Goal: Task Accomplishment & Management: Use online tool/utility

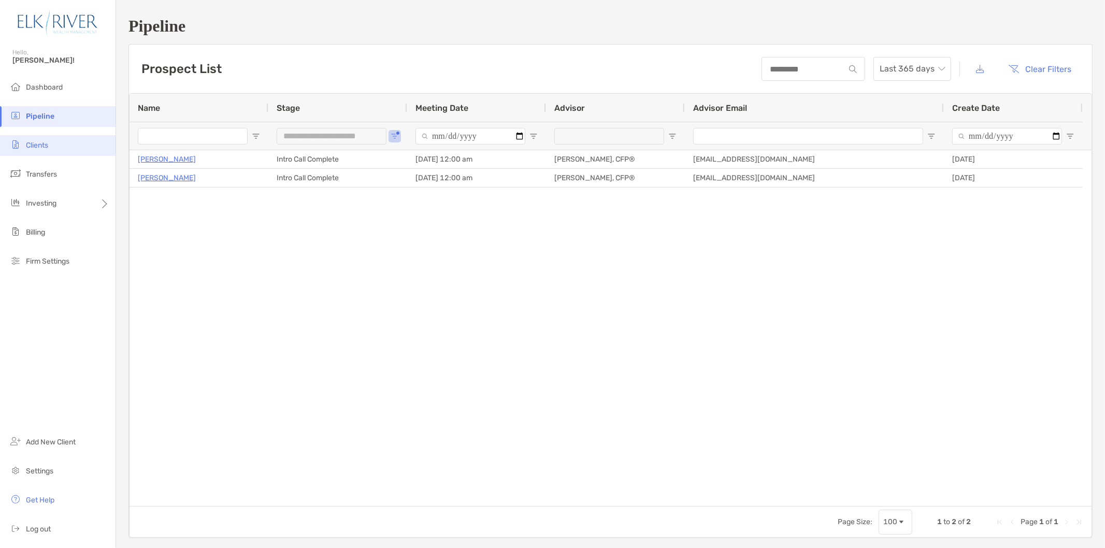
click at [60, 150] on li "Clients" at bounding box center [57, 145] width 115 height 21
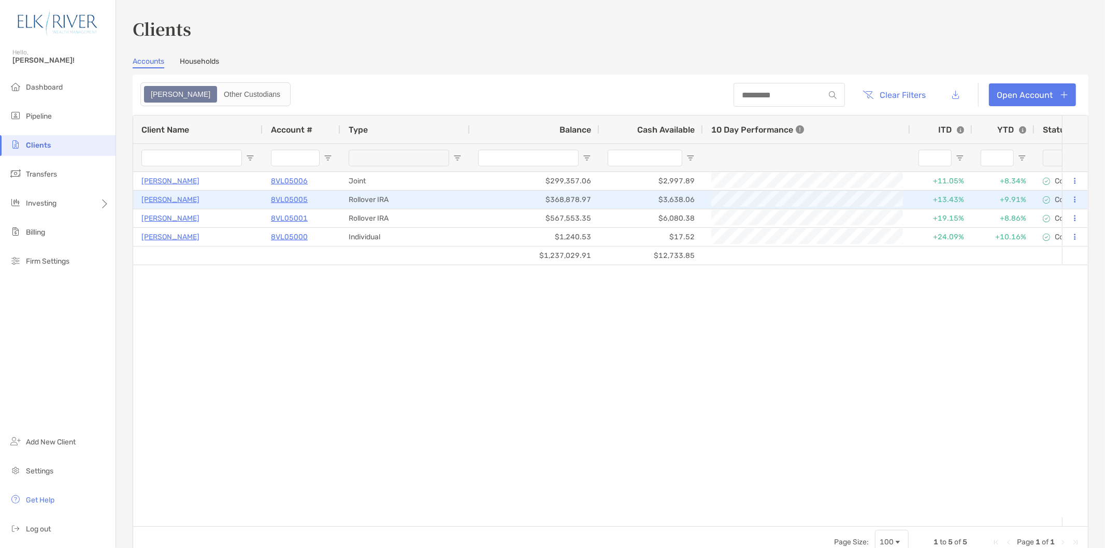
click at [1070, 196] on button at bounding box center [1074, 200] width 9 height 10
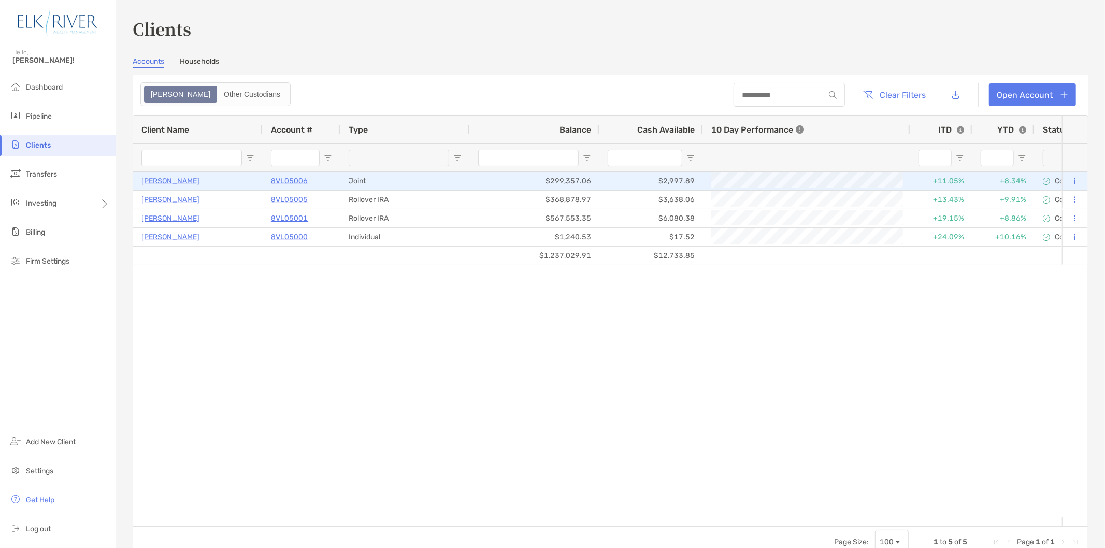
click at [182, 180] on p "[PERSON_NAME]" at bounding box center [170, 181] width 58 height 13
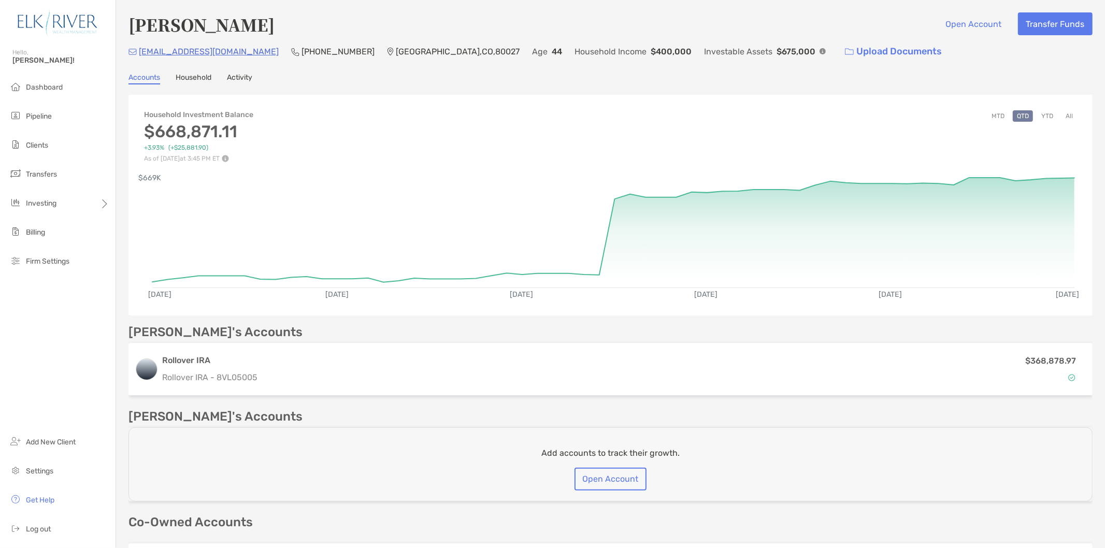
click at [194, 80] on link "Household" at bounding box center [194, 78] width 36 height 11
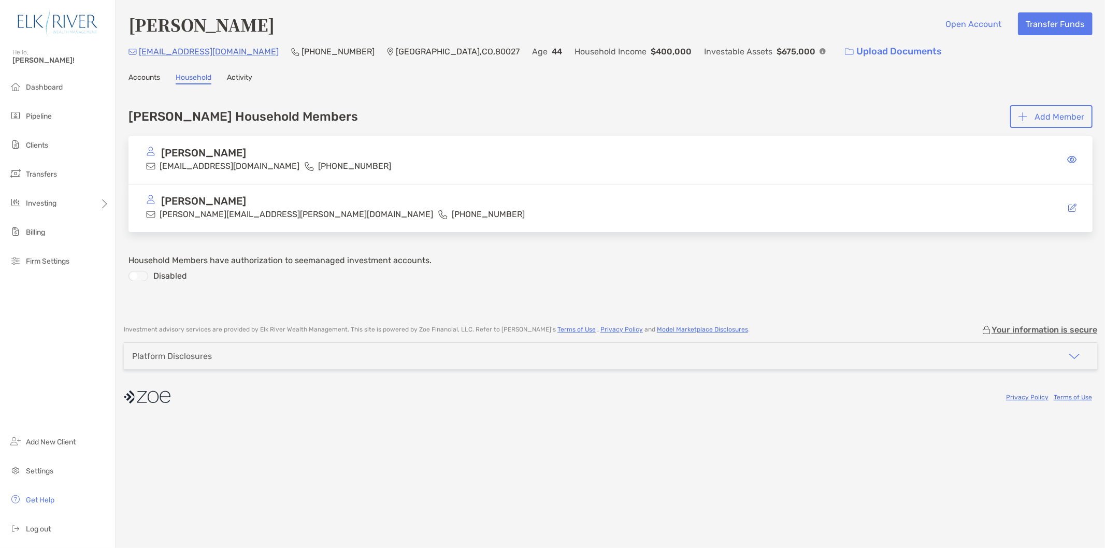
click at [135, 70] on div "[PERSON_NAME] Open Account Transfer Funds [EMAIL_ADDRESS][DOMAIN_NAME] [PHONE_N…" at bounding box center [610, 157] width 989 height 314
click at [135, 73] on link "Accounts" at bounding box center [144, 78] width 32 height 11
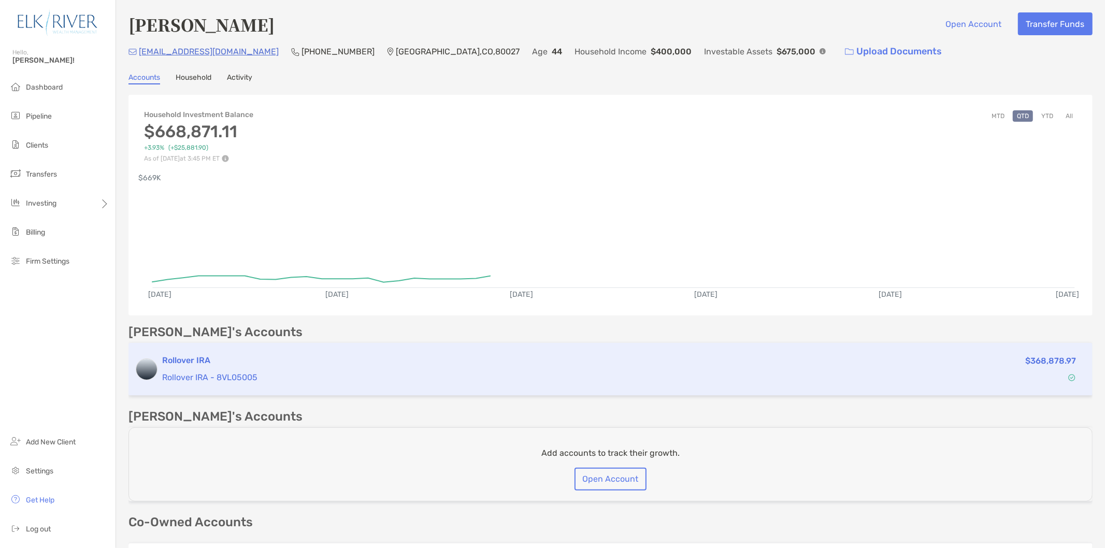
click at [284, 348] on div "Rollover IRA Rollover IRA - 8VL05005 $368,878.97" at bounding box center [610, 369] width 964 height 53
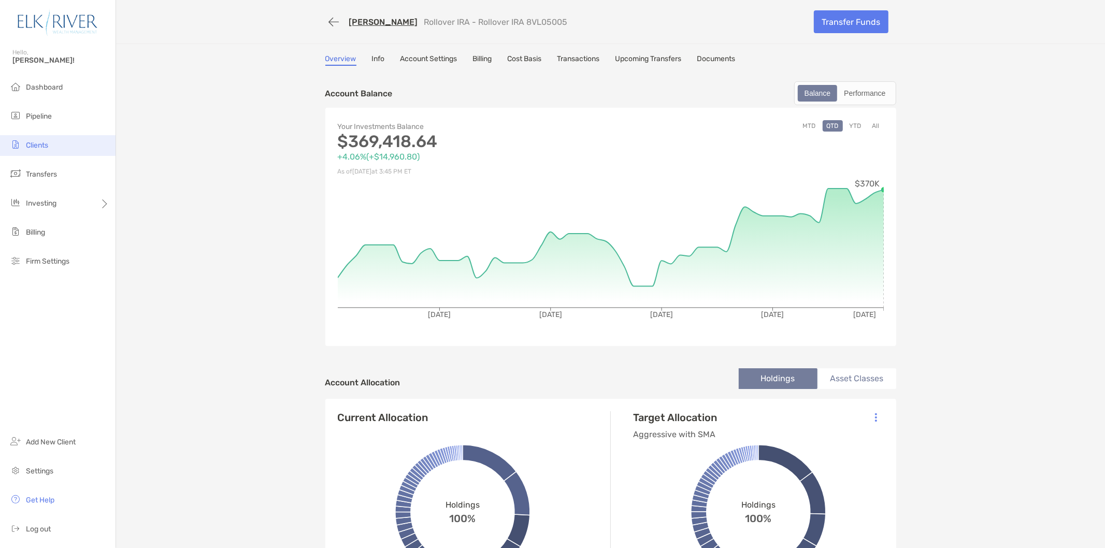
click at [36, 149] on span "Clients" at bounding box center [37, 145] width 22 height 9
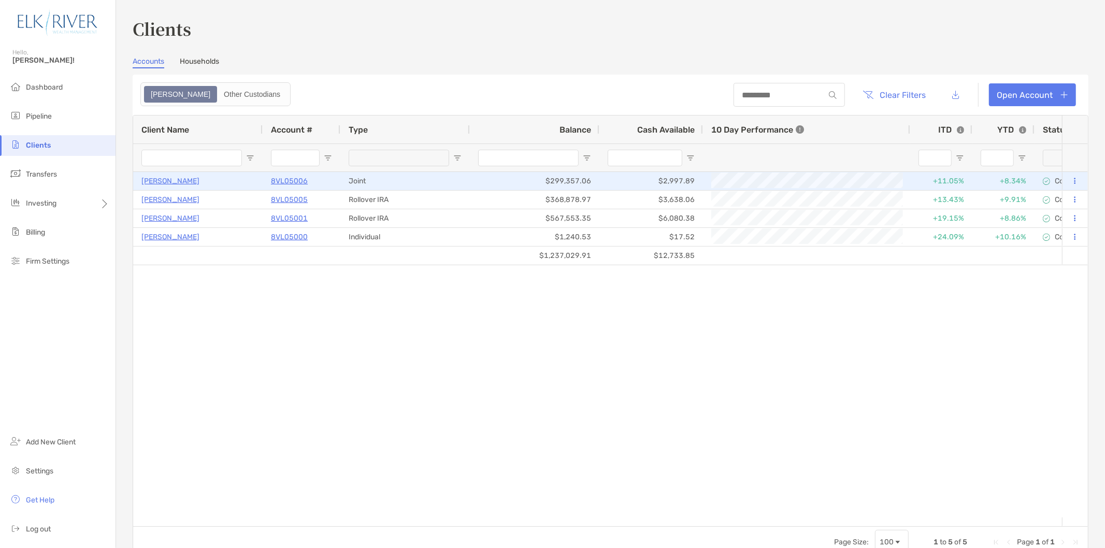
click at [277, 182] on p "8VL05006" at bounding box center [289, 181] width 37 height 13
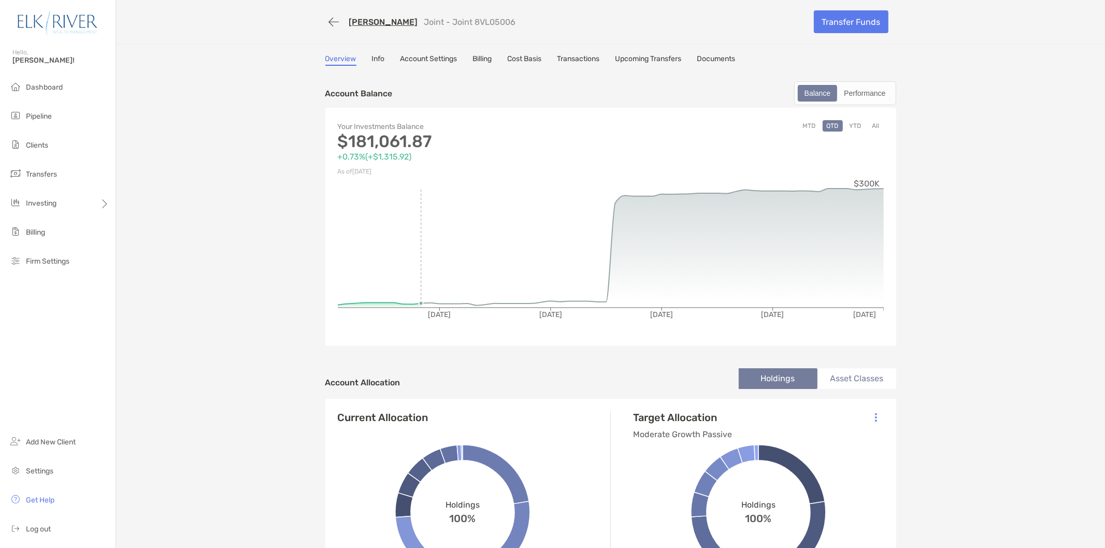
scroll to position [115, 0]
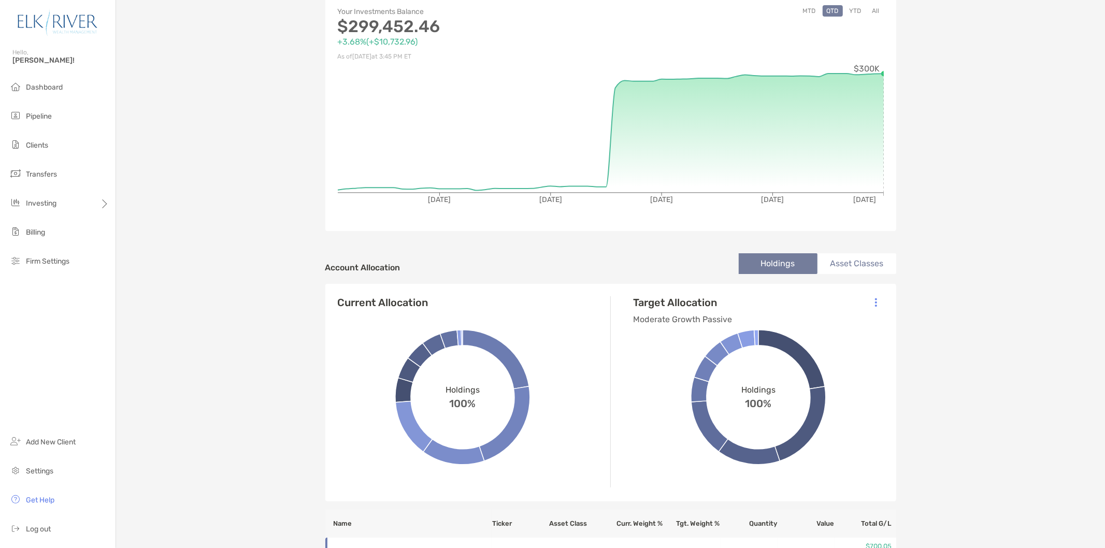
click at [871, 263] on li "Asset Classes" at bounding box center [856, 263] width 79 height 21
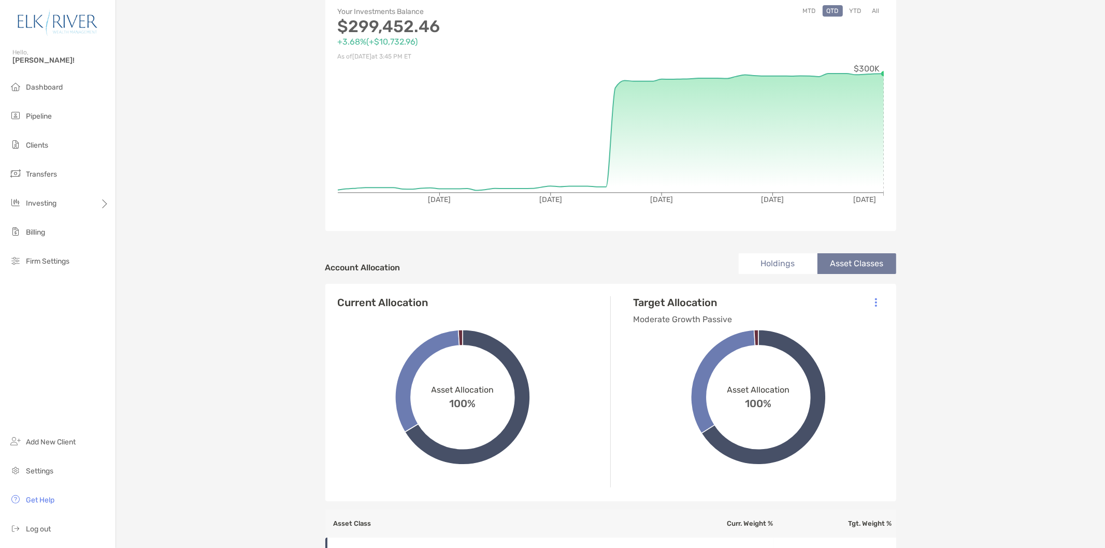
click at [786, 262] on li "Holdings" at bounding box center [778, 263] width 79 height 21
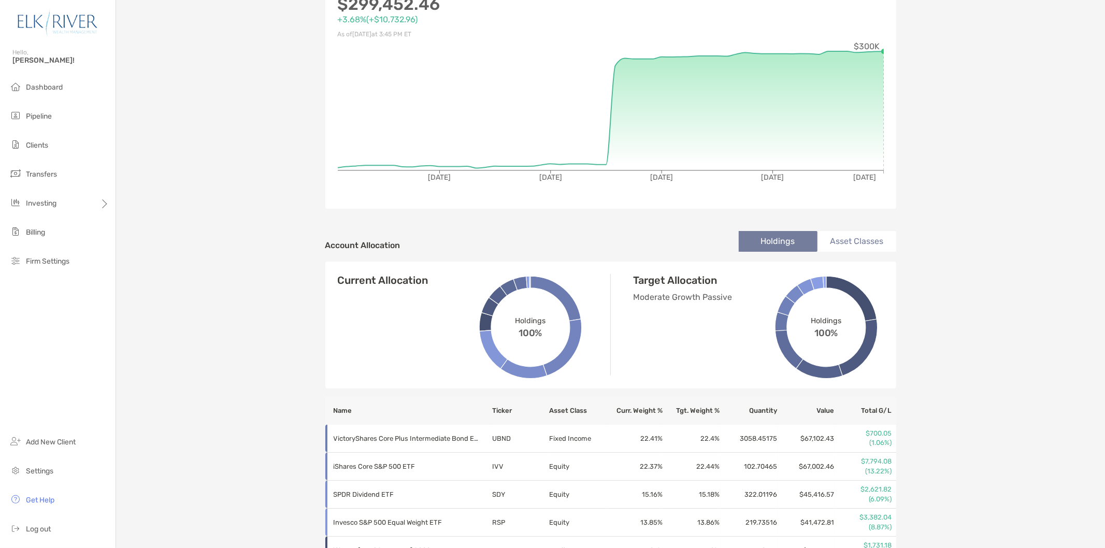
scroll to position [0, 0]
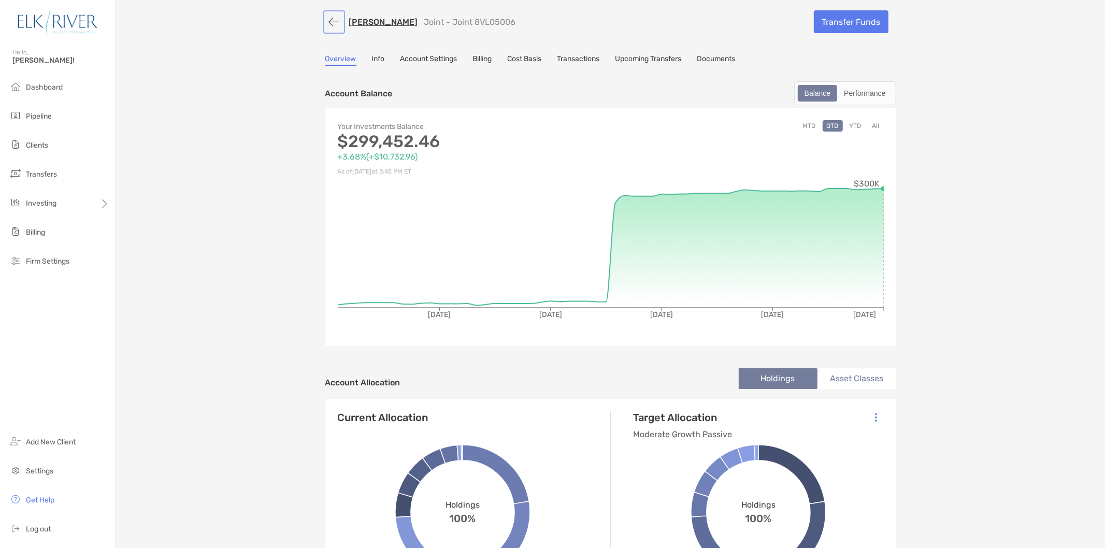
click at [332, 26] on button "button" at bounding box center [334, 21] width 18 height 19
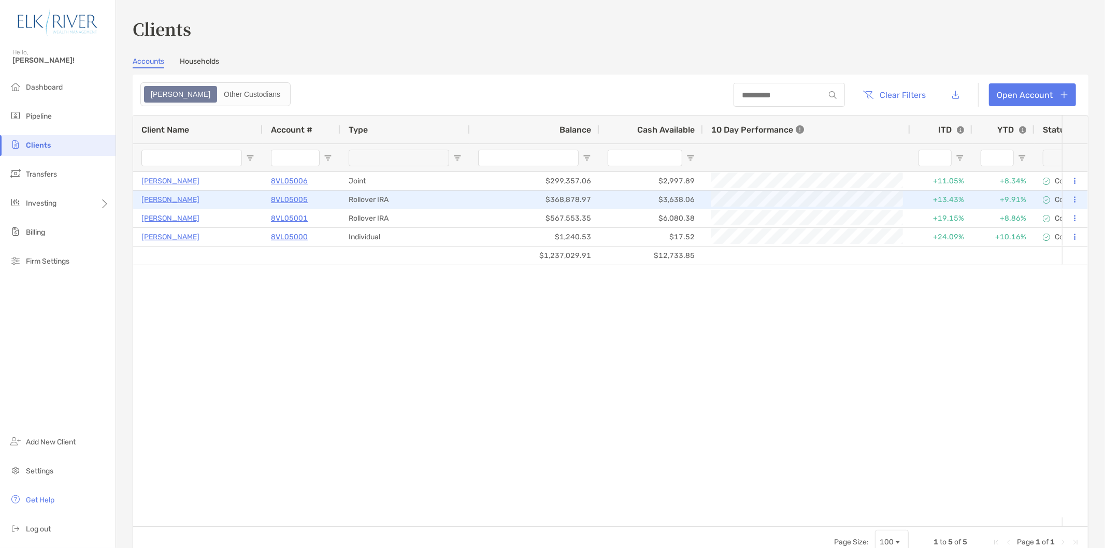
click at [1070, 199] on button at bounding box center [1074, 200] width 9 height 10
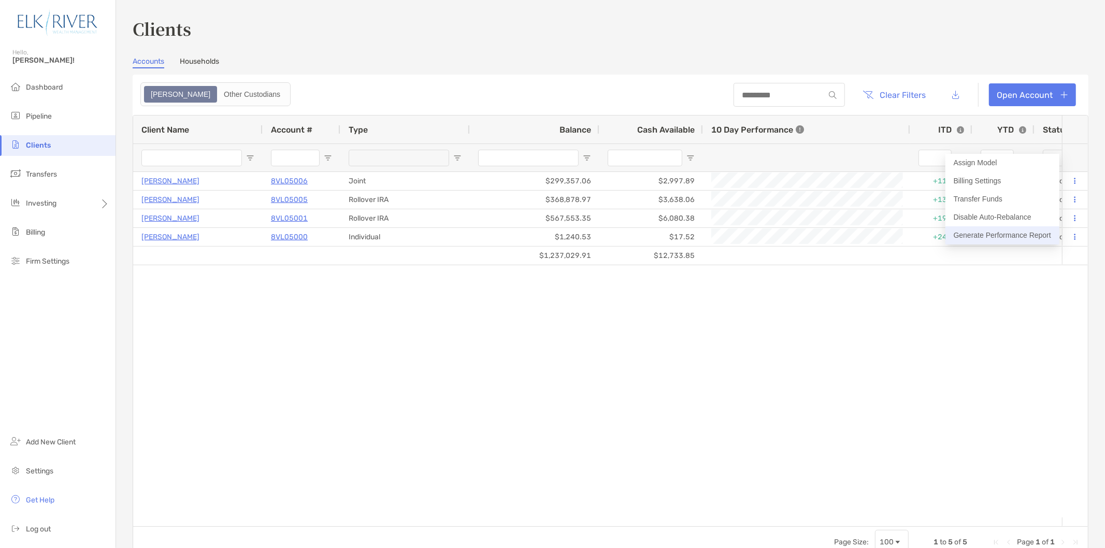
click at [1023, 230] on button "Generate Performance Report" at bounding box center [1002, 235] width 114 height 18
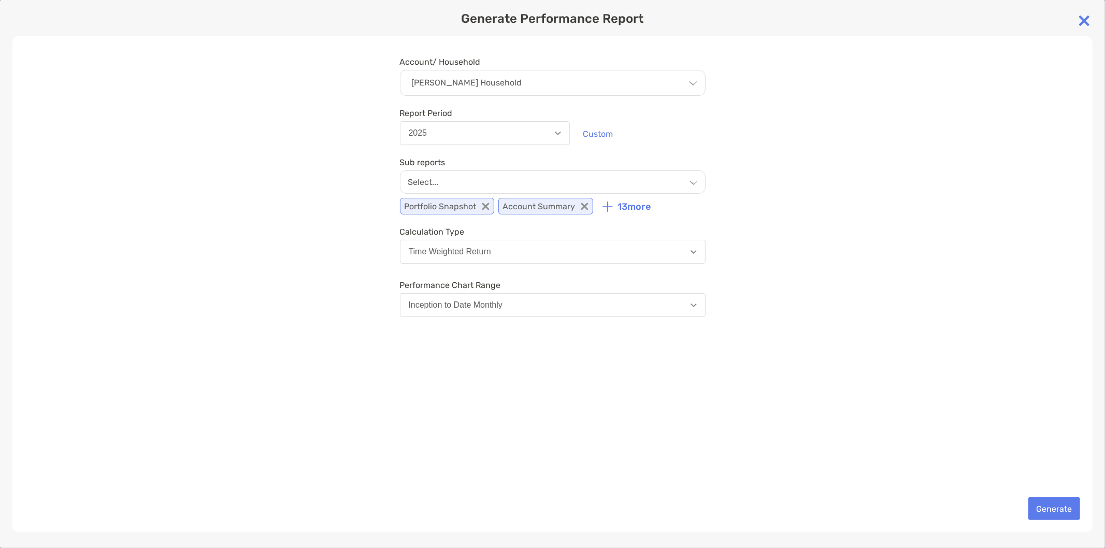
click at [467, 80] on p "[PERSON_NAME] Household" at bounding box center [467, 82] width 110 height 9
click at [511, 175] on div "Select..." at bounding box center [553, 181] width 306 height 23
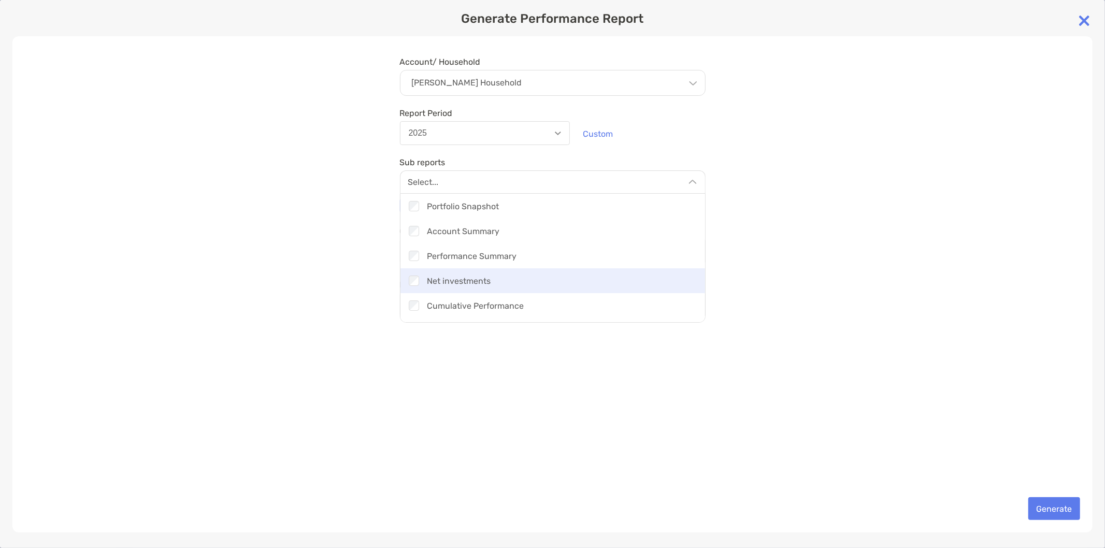
click at [494, 283] on div "Checkbox Net investments" at bounding box center [552, 280] width 305 height 25
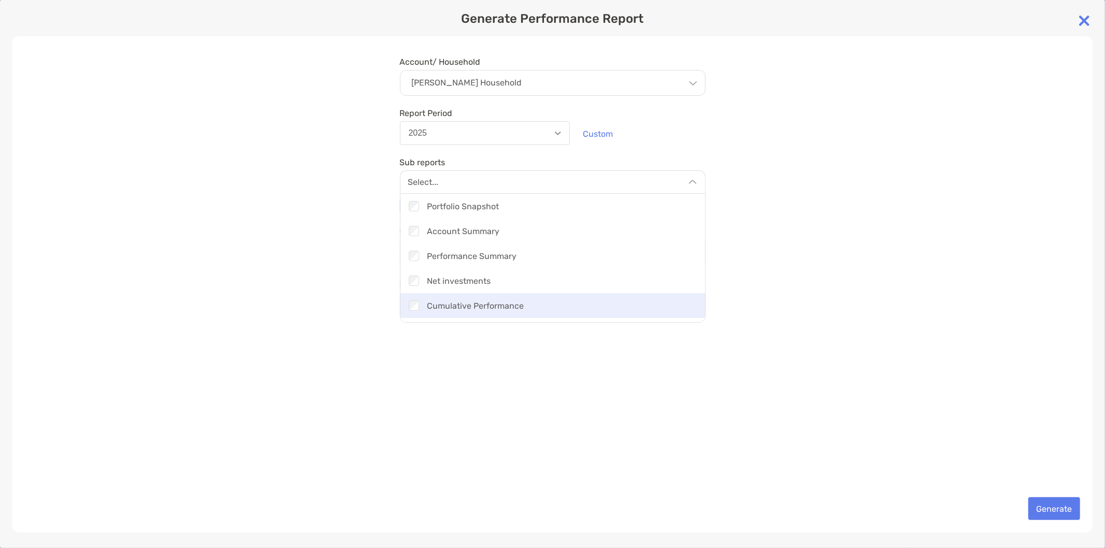
click at [490, 303] on div "Checkbox Cumulative Performance" at bounding box center [552, 305] width 305 height 25
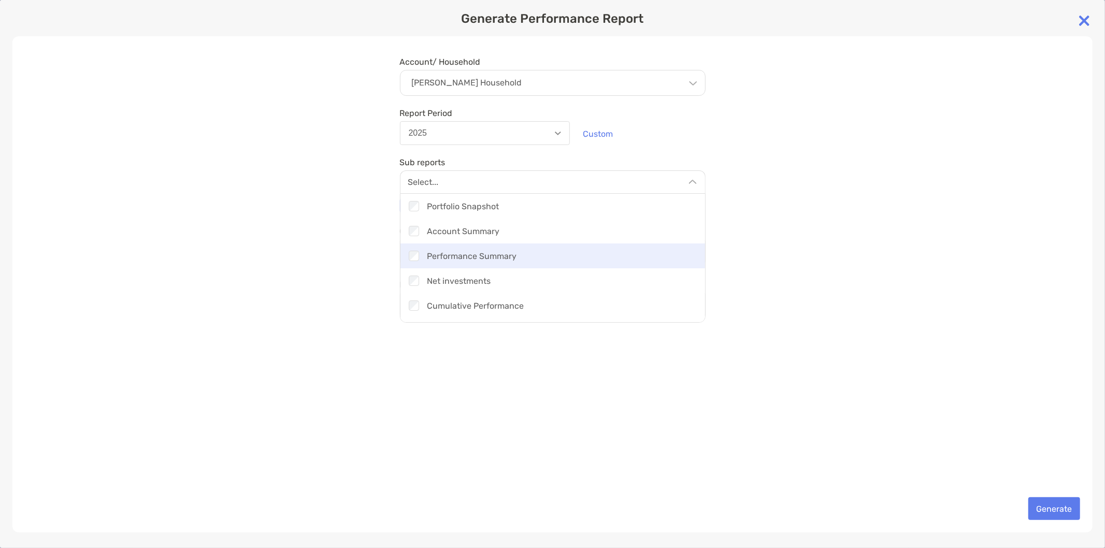
scroll to position [57, 0]
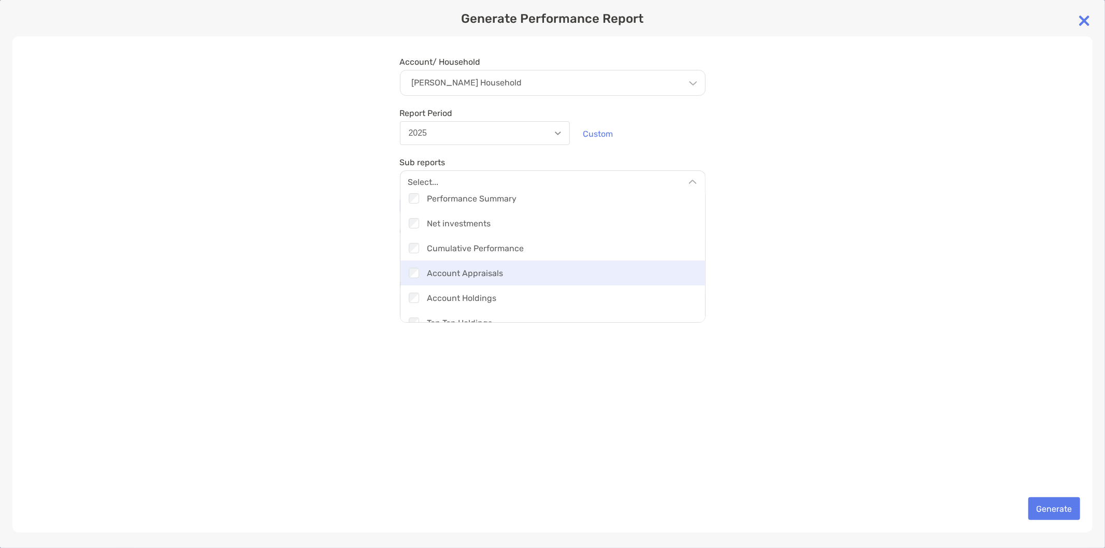
click at [497, 271] on div "Checkbox Account Appraisals" at bounding box center [552, 272] width 305 height 25
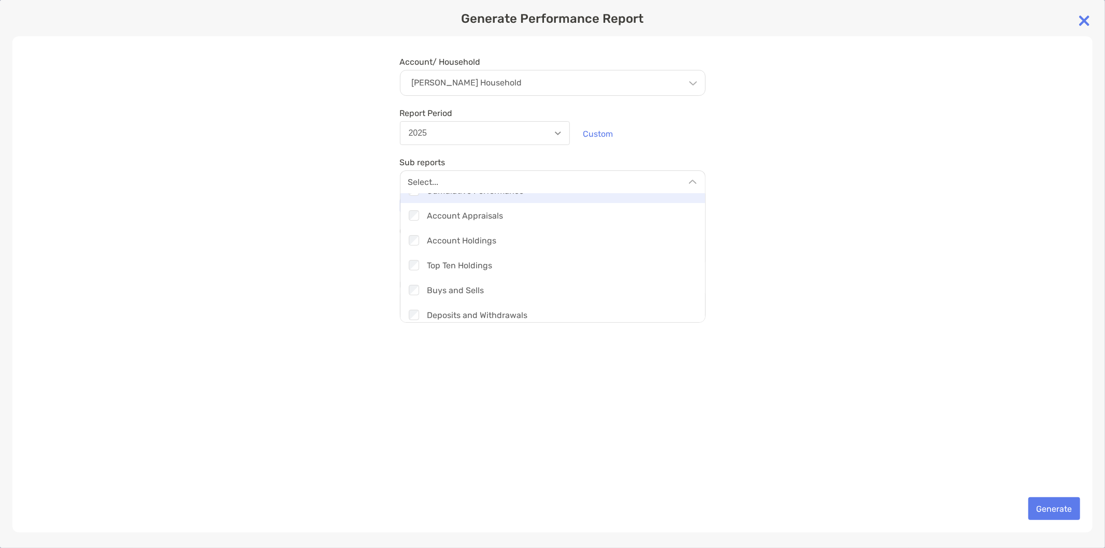
scroll to position [172, 0]
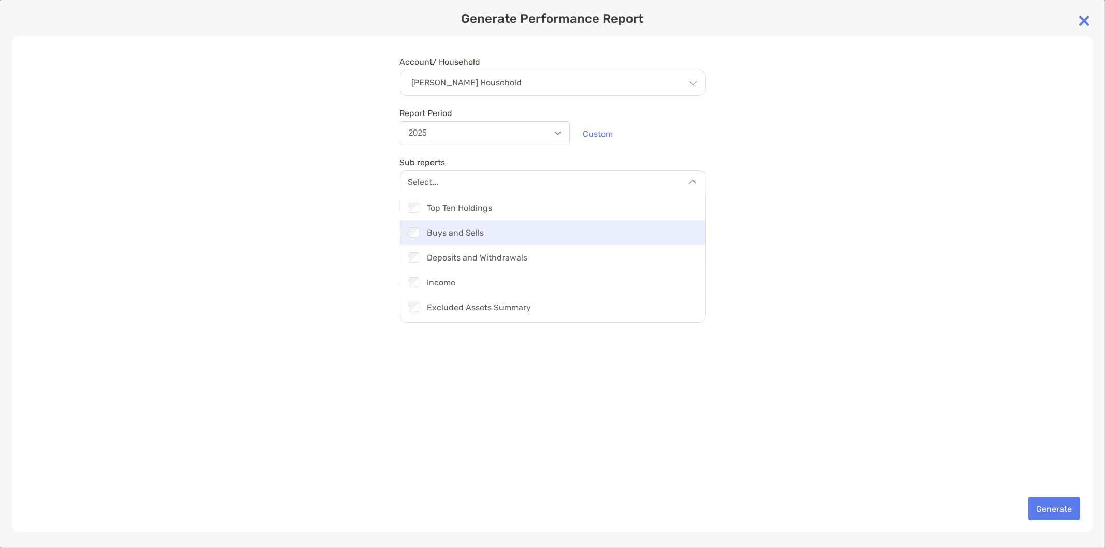
click at [498, 236] on div "Checkbox Buys and Sells" at bounding box center [552, 232] width 305 height 25
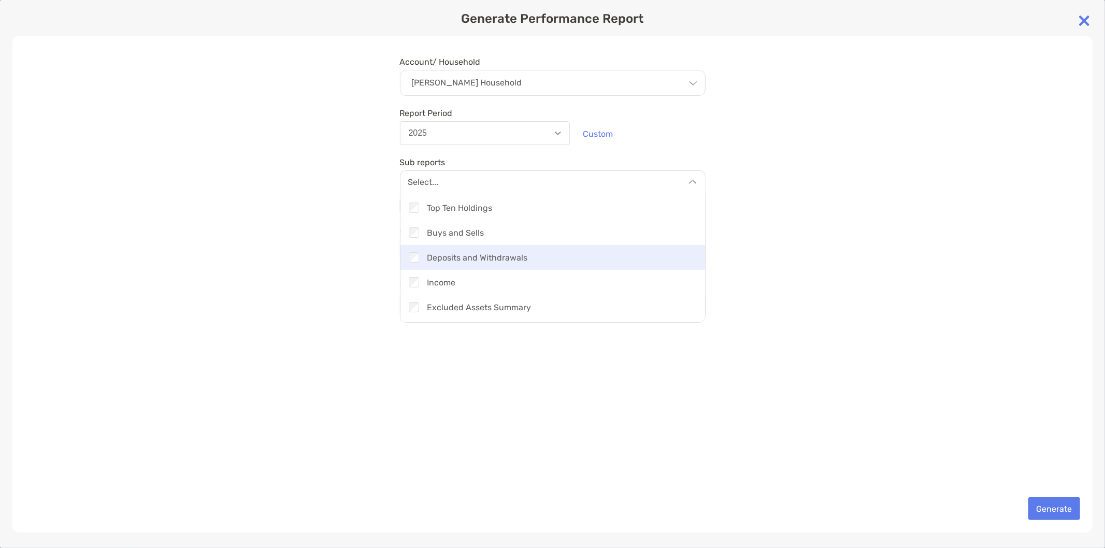
click at [495, 260] on div "Checkbox Deposits and Withdrawals" at bounding box center [552, 257] width 305 height 25
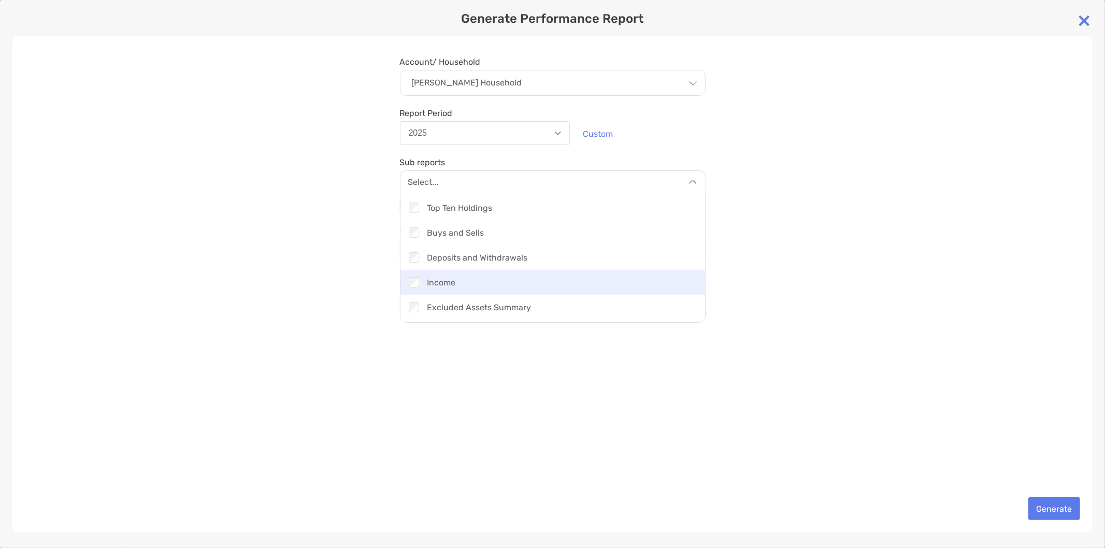
click at [489, 277] on div "Checkbox Income" at bounding box center [552, 282] width 305 height 25
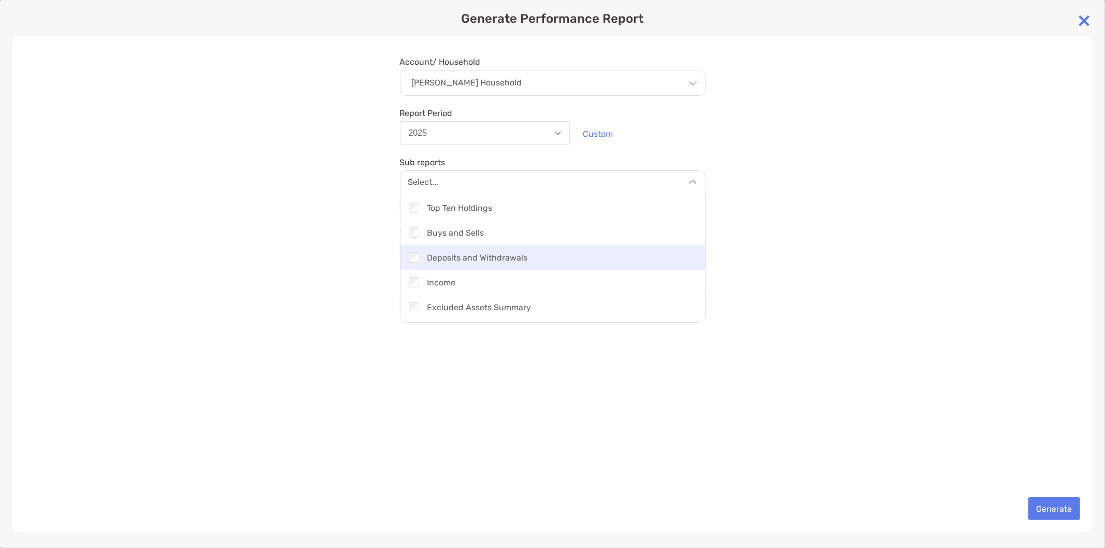
scroll to position [230, 0]
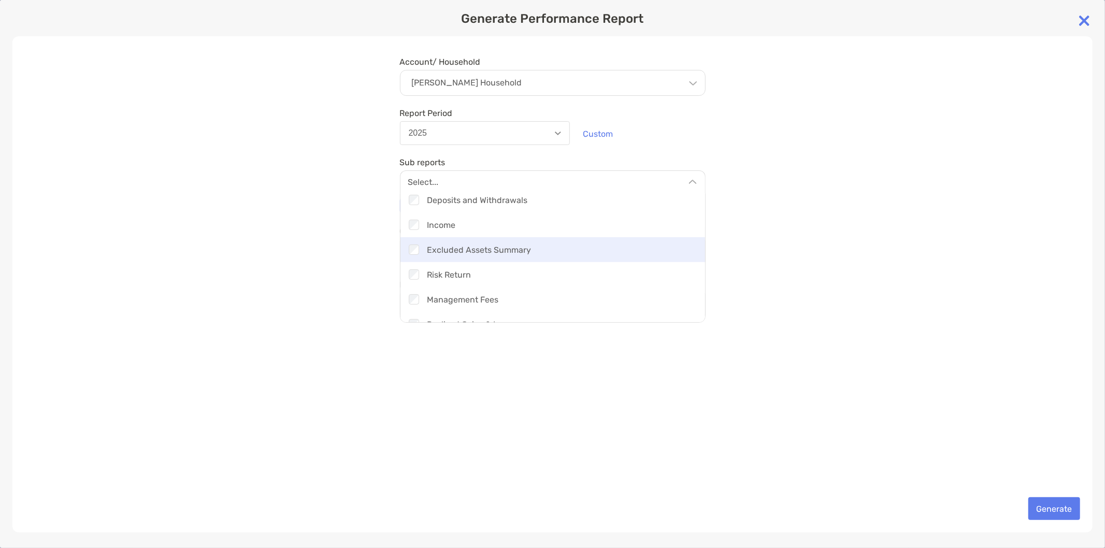
click at [499, 250] on div "Checkbox Excluded Assets Summary" at bounding box center [552, 249] width 305 height 25
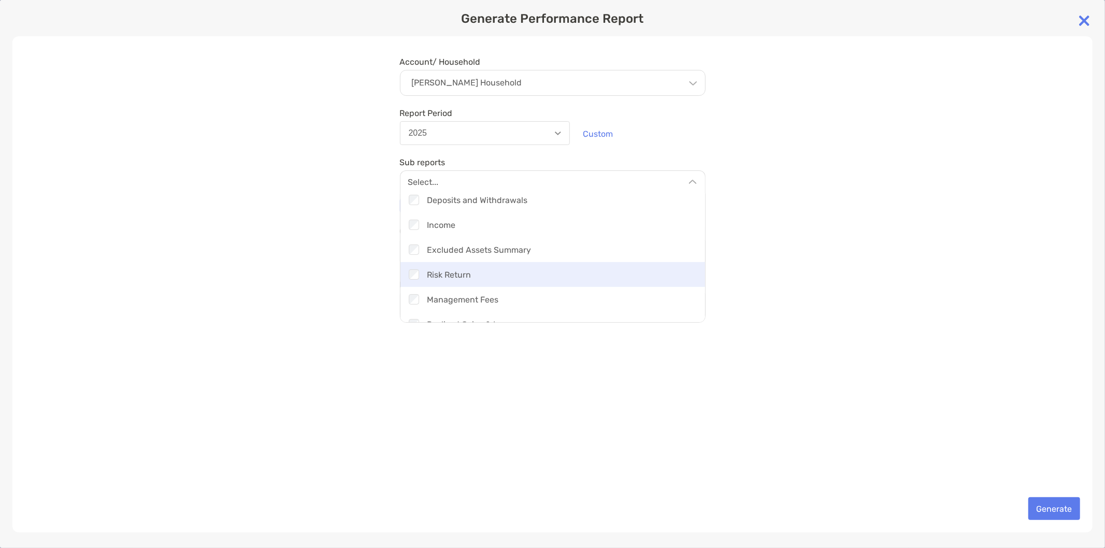
click at [500, 271] on div "Checkbox Risk Return" at bounding box center [552, 274] width 305 height 25
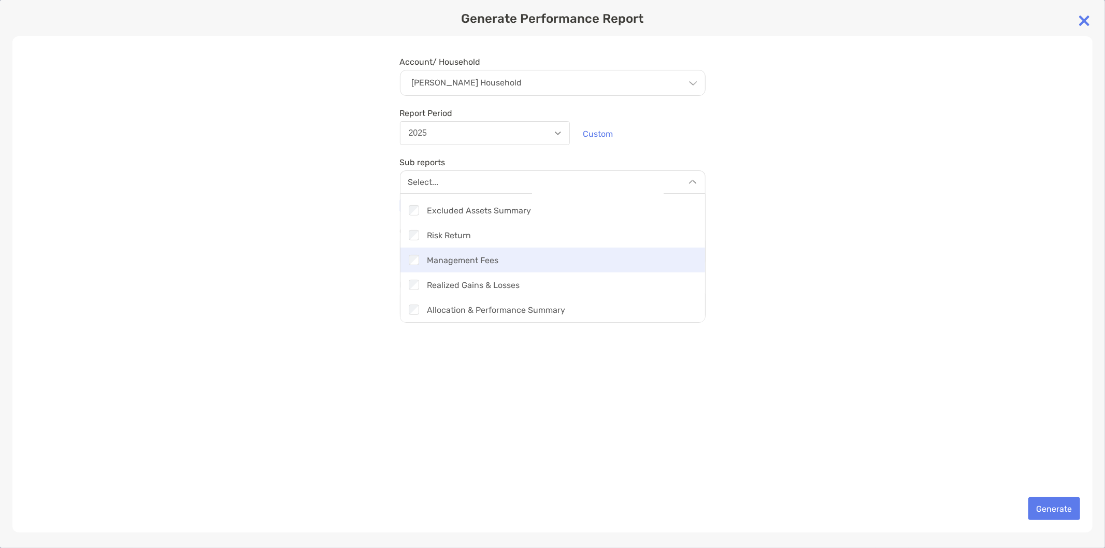
click at [501, 264] on div "Checkbox Management Fees" at bounding box center [552, 260] width 305 height 25
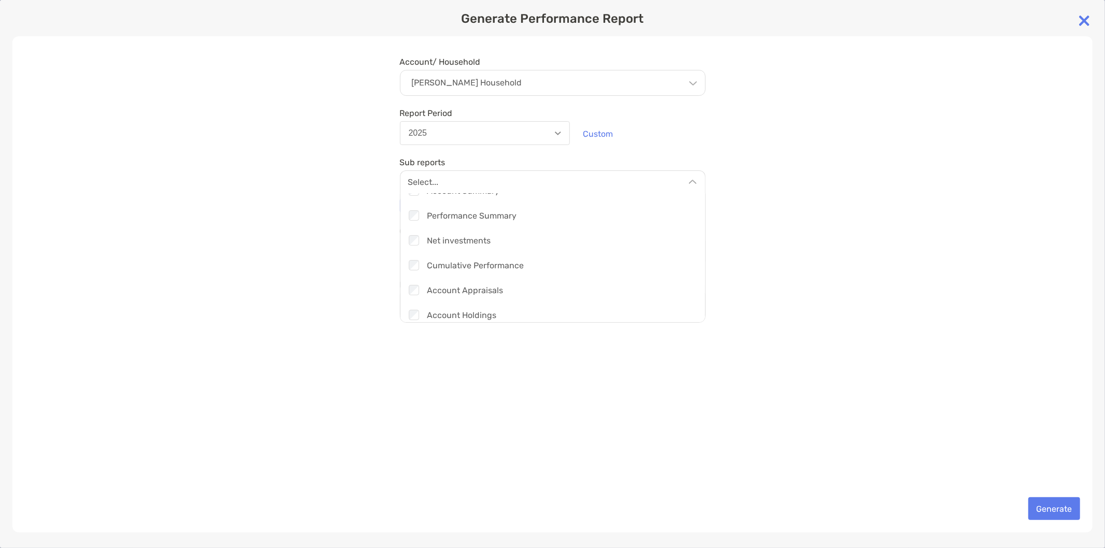
scroll to position [0, 0]
click at [739, 216] on div "Account/ Household [PERSON_NAME] Household Household [PERSON_NAME] Household Ac…" at bounding box center [552, 284] width 1080 height 496
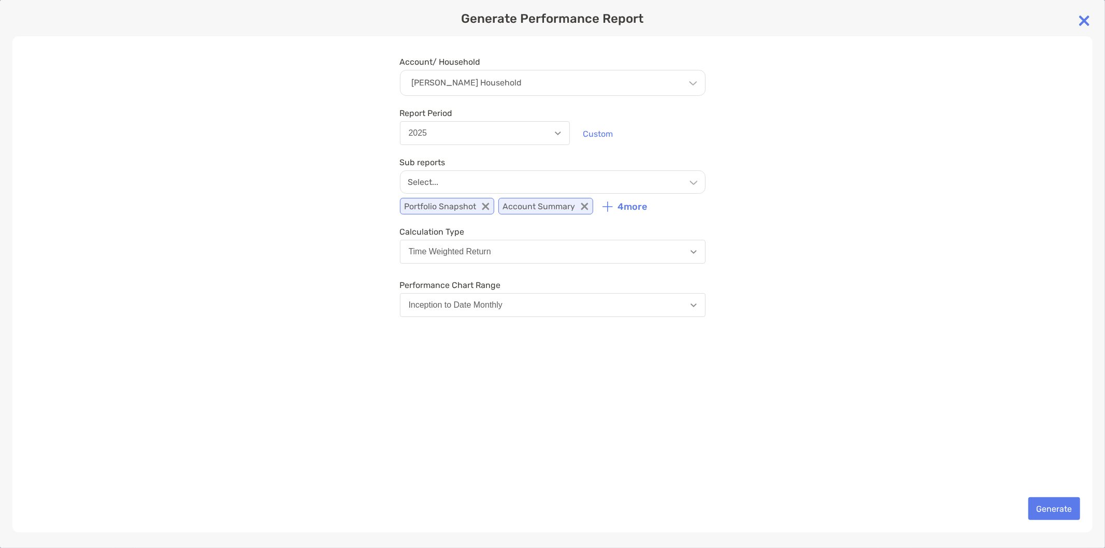
click at [539, 249] on button "Time Weighted Return" at bounding box center [553, 252] width 306 height 24
click at [539, 250] on button "Time Weighted Return" at bounding box center [553, 252] width 306 height 24
click at [527, 301] on button "Inception to Date Monthly" at bounding box center [553, 305] width 306 height 24
click at [527, 302] on button "Inception to Date Monthly" at bounding box center [553, 305] width 306 height 24
drag, startPoint x: 625, startPoint y: 368, endPoint x: 758, endPoint y: 411, distance: 140.4
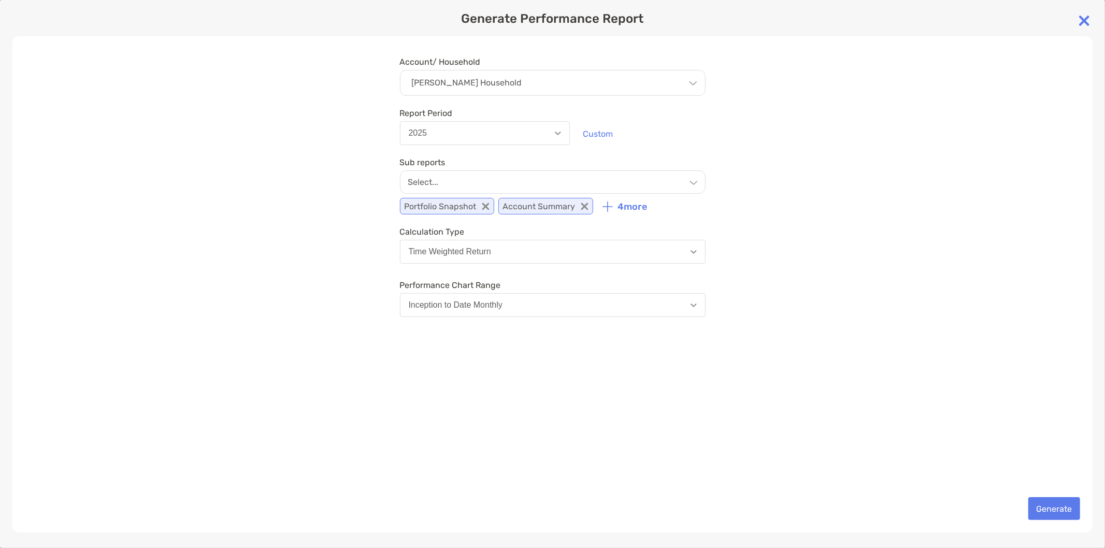
click at [625, 368] on div "Account/ Household [PERSON_NAME] Household Household [PERSON_NAME] Household Ac…" at bounding box center [552, 284] width 1080 height 496
click at [1050, 506] on button "Generate" at bounding box center [1054, 508] width 52 height 23
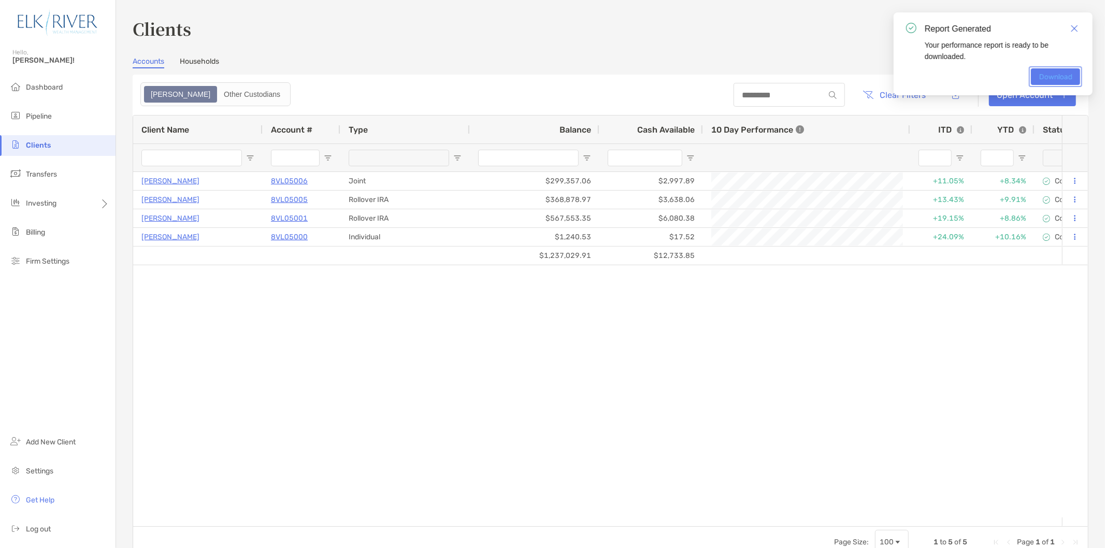
click at [1044, 74] on link "Download" at bounding box center [1055, 76] width 49 height 17
click at [1073, 26] on img "Close" at bounding box center [1073, 28] width 7 height 7
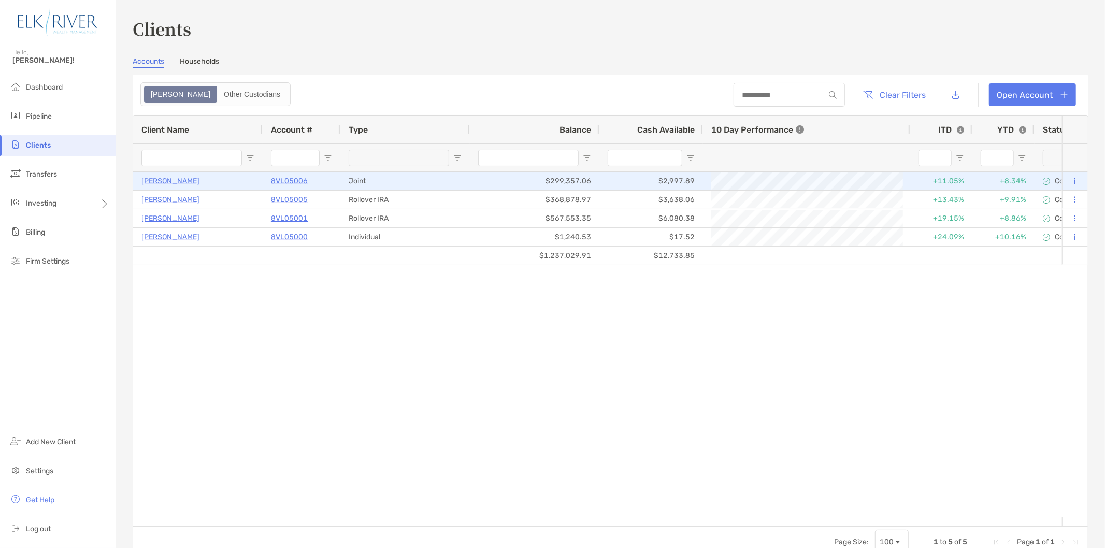
click at [1070, 183] on button at bounding box center [1074, 181] width 9 height 10
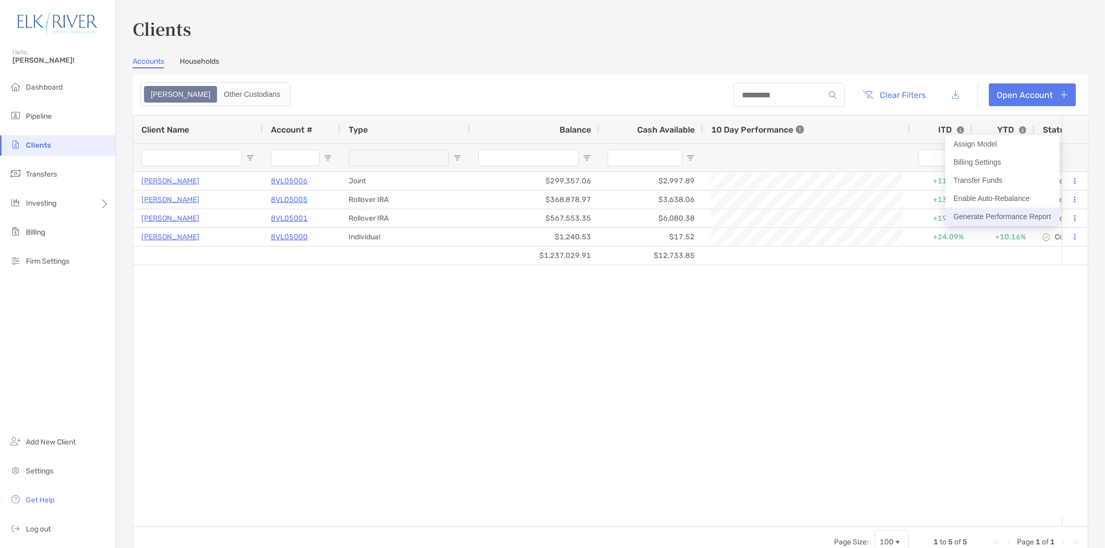
click at [1043, 210] on button "Generate Performance Report" at bounding box center [1002, 217] width 114 height 18
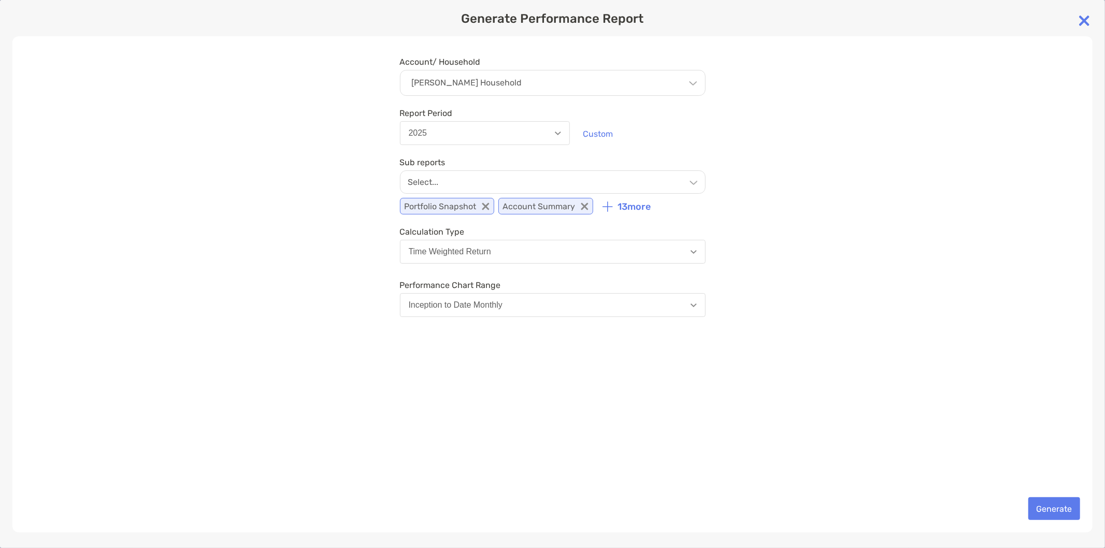
click at [479, 182] on div "Select..." at bounding box center [553, 181] width 306 height 23
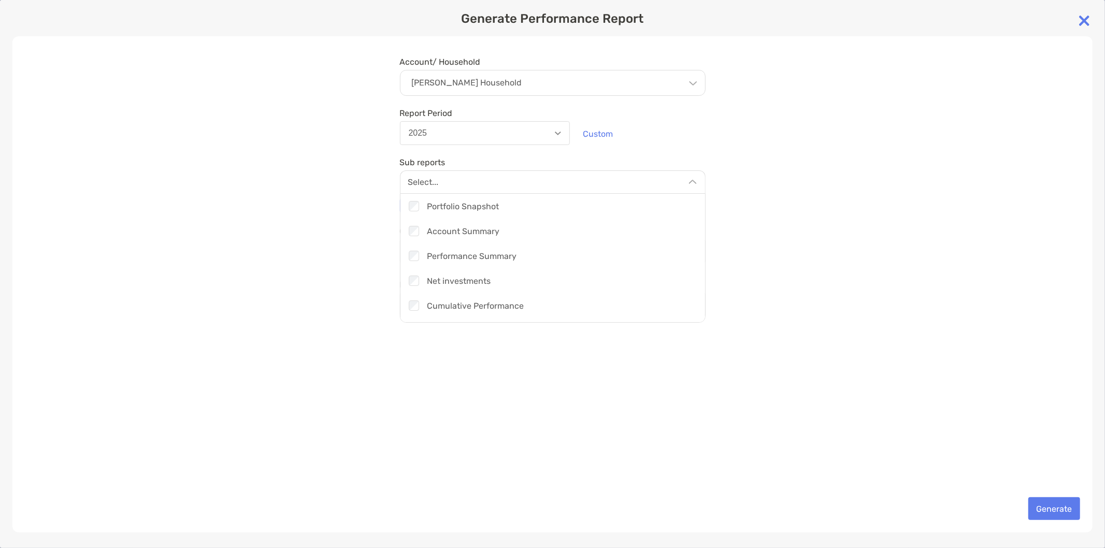
click at [336, 251] on div "Account/ Household [PERSON_NAME] Household Household [PERSON_NAME] Household Ac…" at bounding box center [552, 284] width 1080 height 496
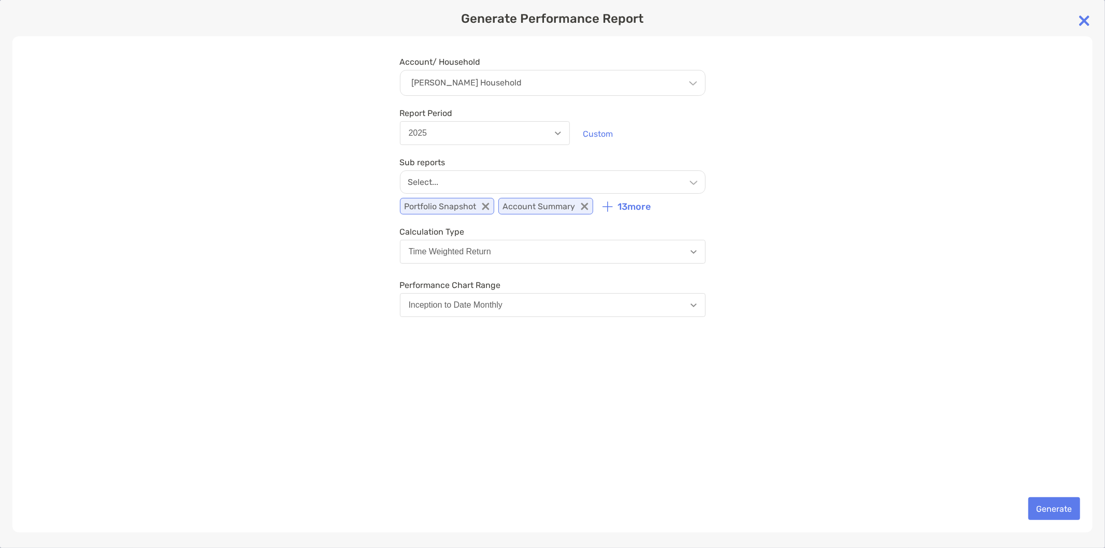
click at [517, 81] on p "[PERSON_NAME] Household" at bounding box center [467, 82] width 110 height 9
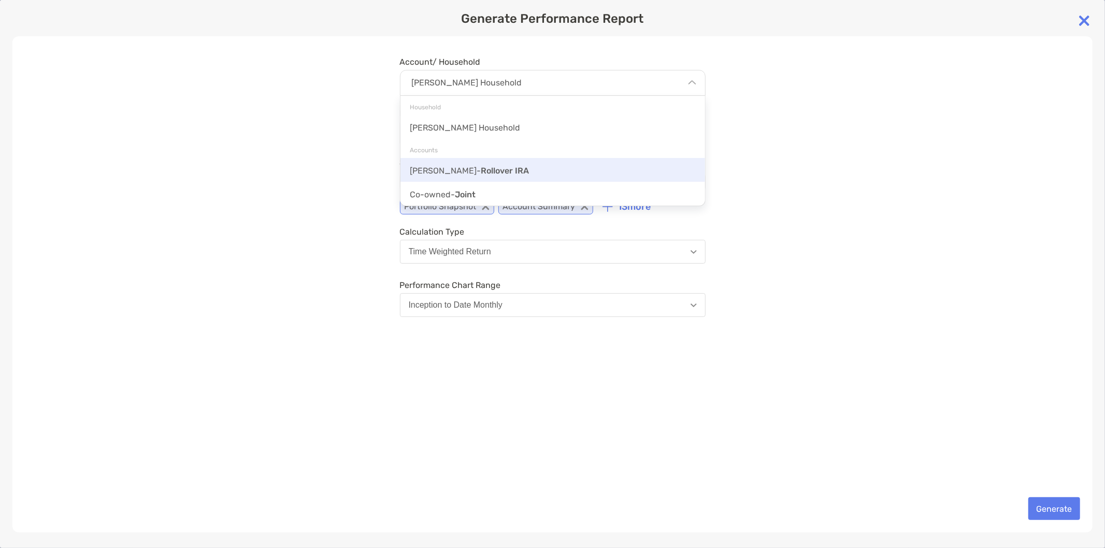
click at [509, 175] on div "[PERSON_NAME] IRA" at bounding box center [552, 170] width 305 height 24
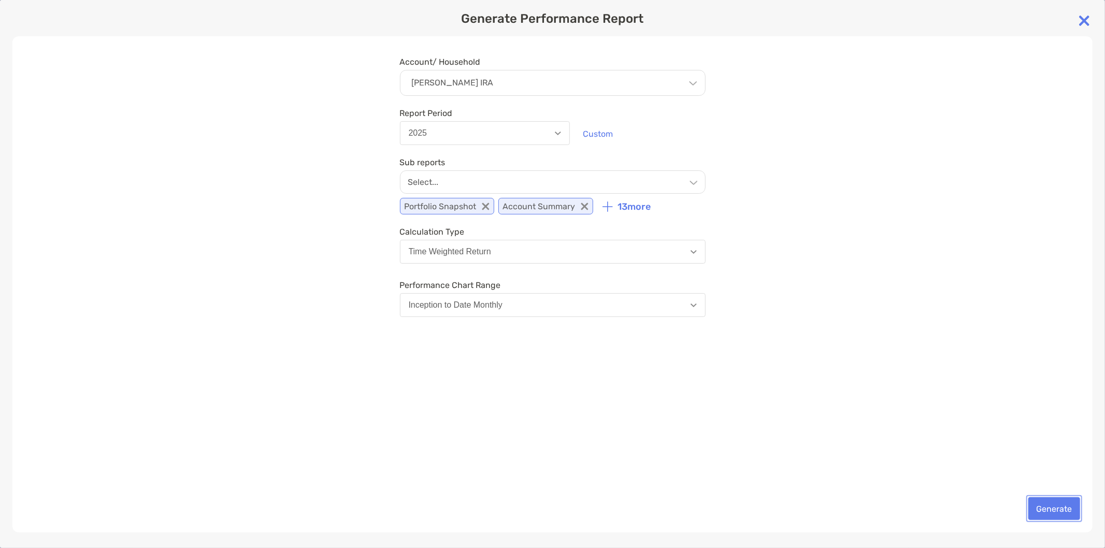
click at [1045, 508] on button "Generate" at bounding box center [1054, 508] width 52 height 23
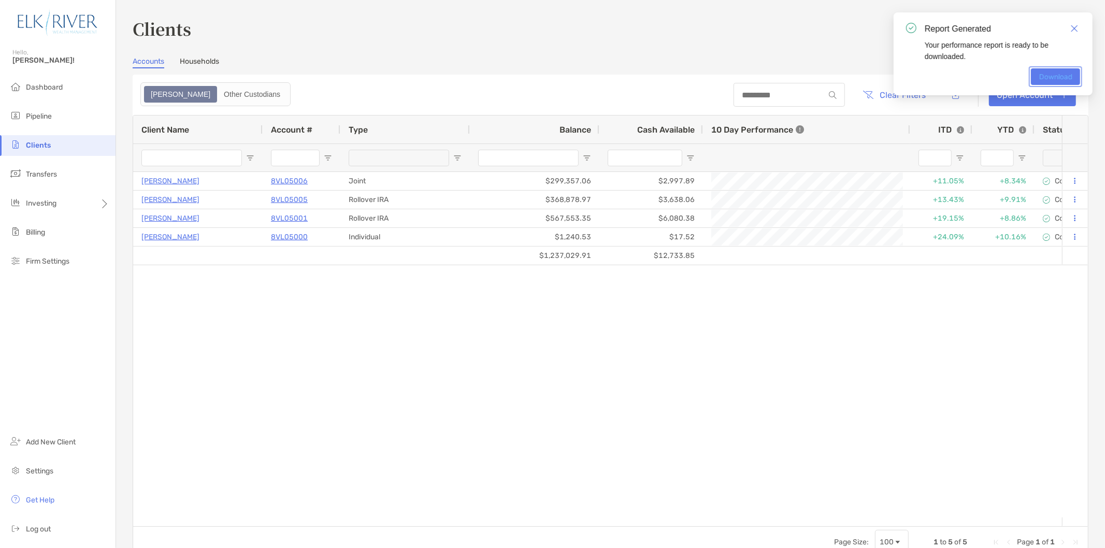
click at [1044, 78] on link "Download" at bounding box center [1055, 76] width 49 height 17
click at [1076, 27] on img "Close" at bounding box center [1073, 28] width 7 height 7
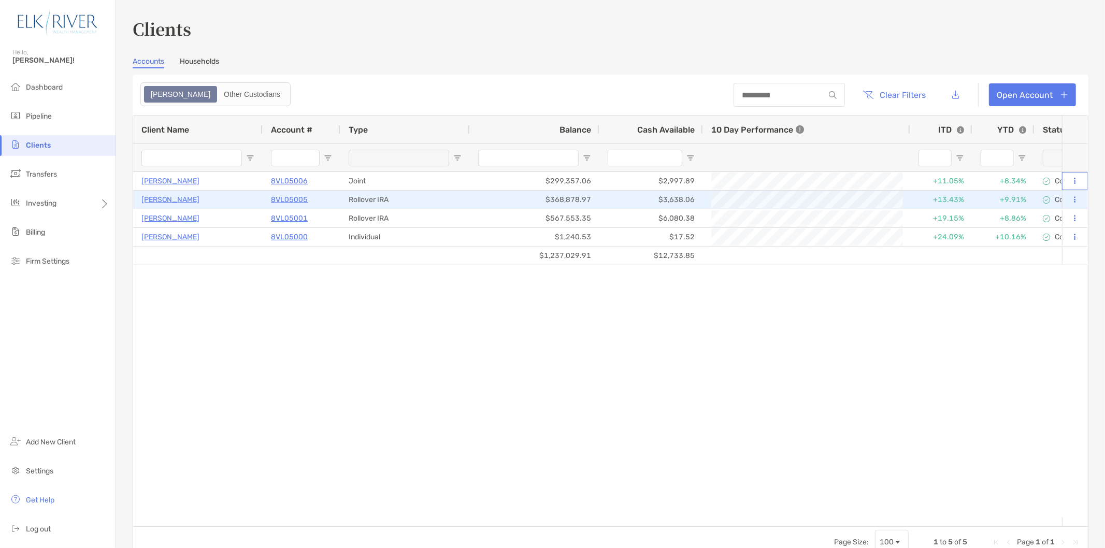
click at [1070, 176] on button at bounding box center [1074, 181] width 9 height 10
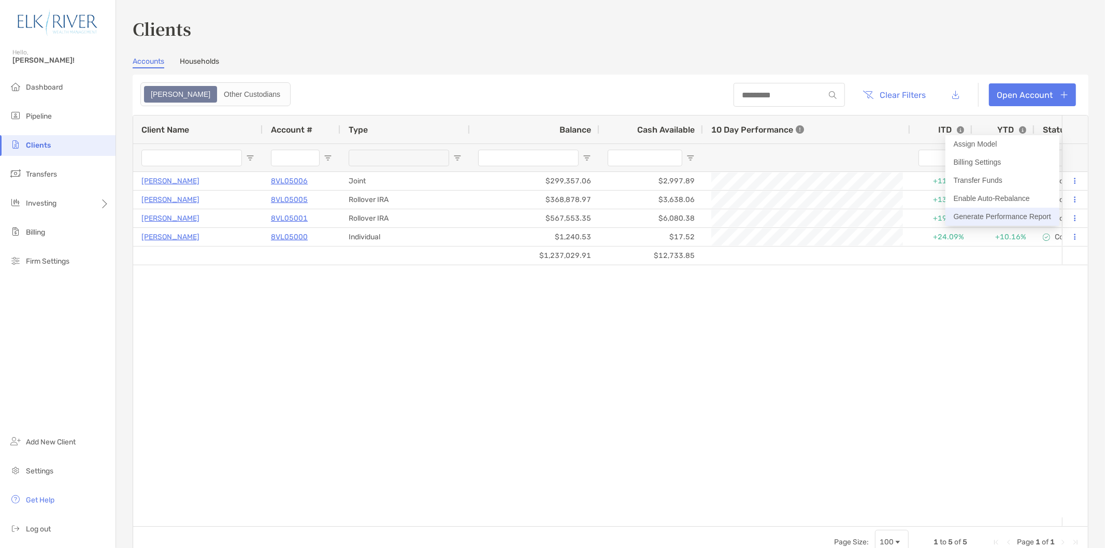
click at [1012, 210] on button "Generate Performance Report" at bounding box center [1002, 217] width 114 height 18
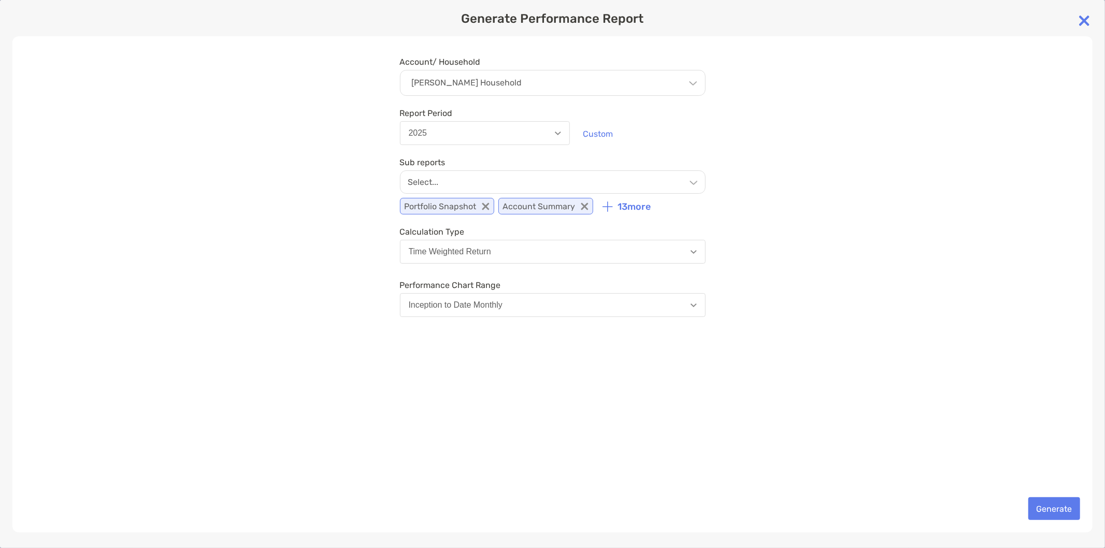
click at [545, 183] on div "Select..." at bounding box center [553, 181] width 306 height 23
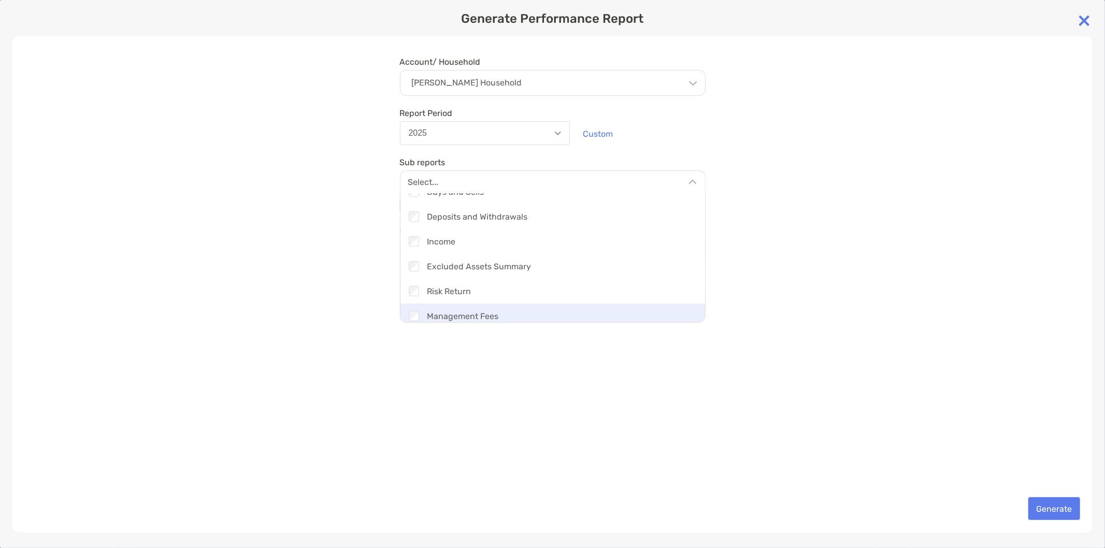
scroll to position [271, 0]
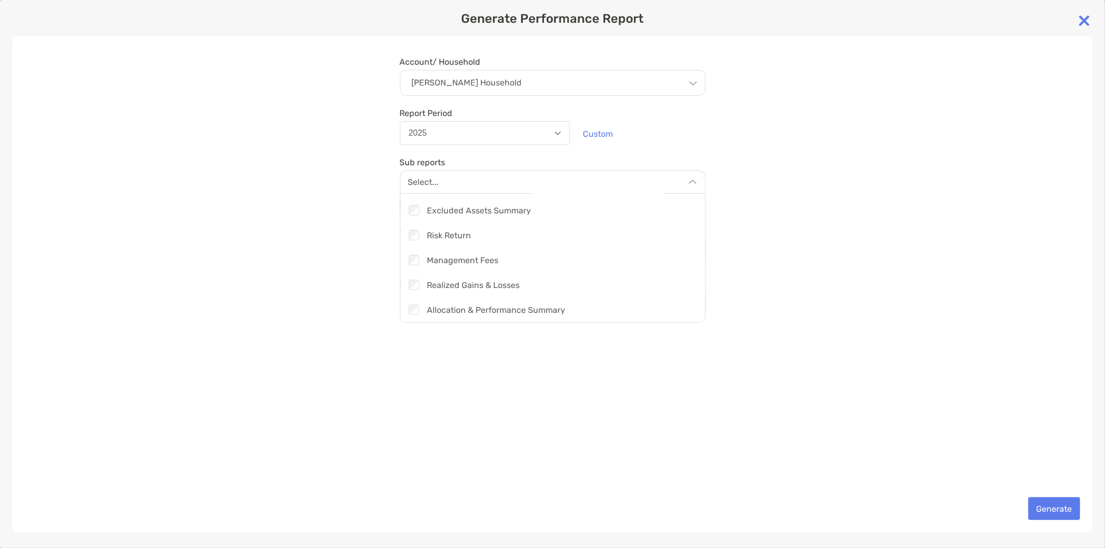
click at [878, 170] on div "Account/ Household [PERSON_NAME] Household Household [PERSON_NAME] Household Ac…" at bounding box center [552, 284] width 1080 height 496
